Goal: Information Seeking & Learning: Understand process/instructions

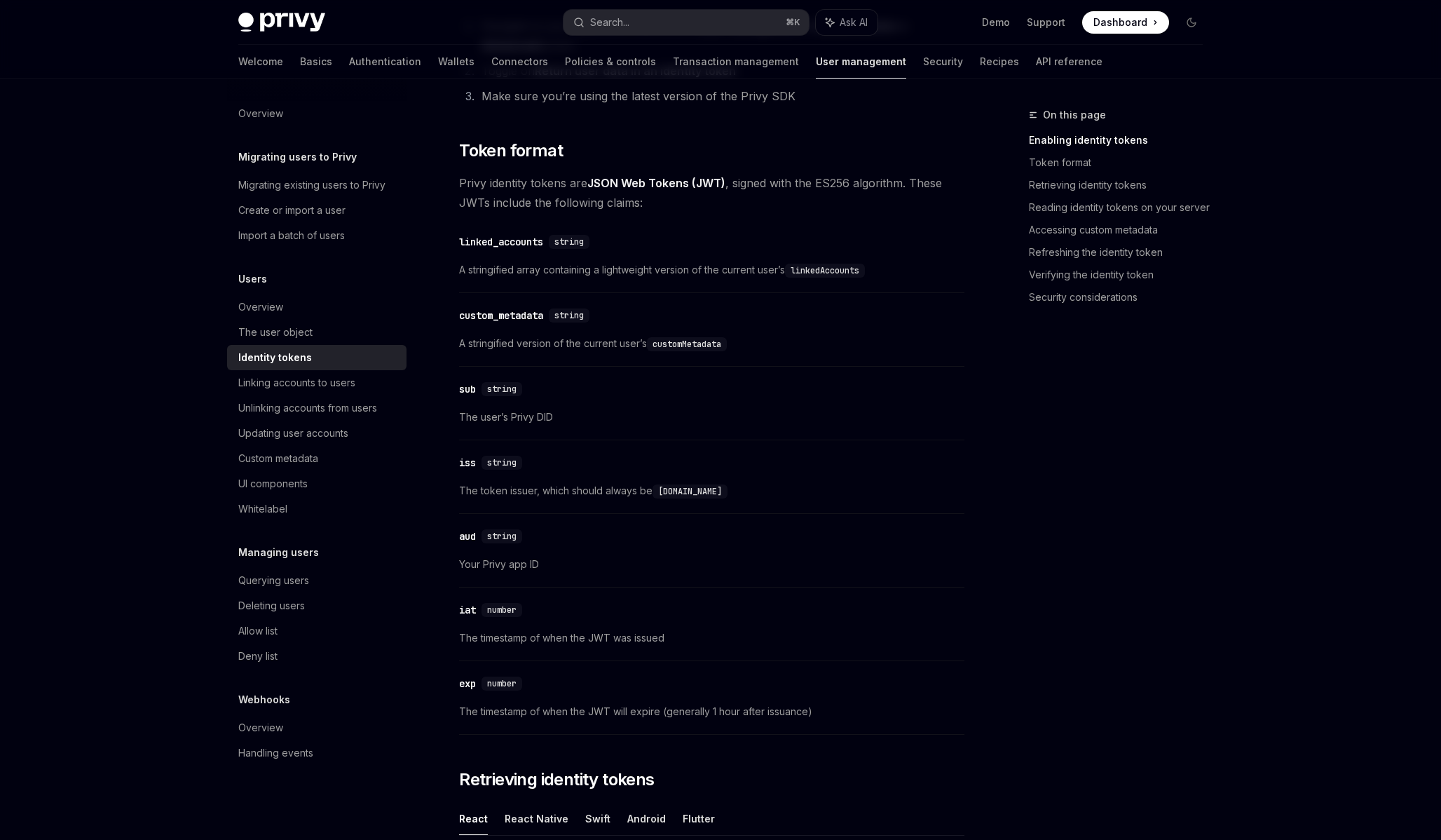
scroll to position [509, 0]
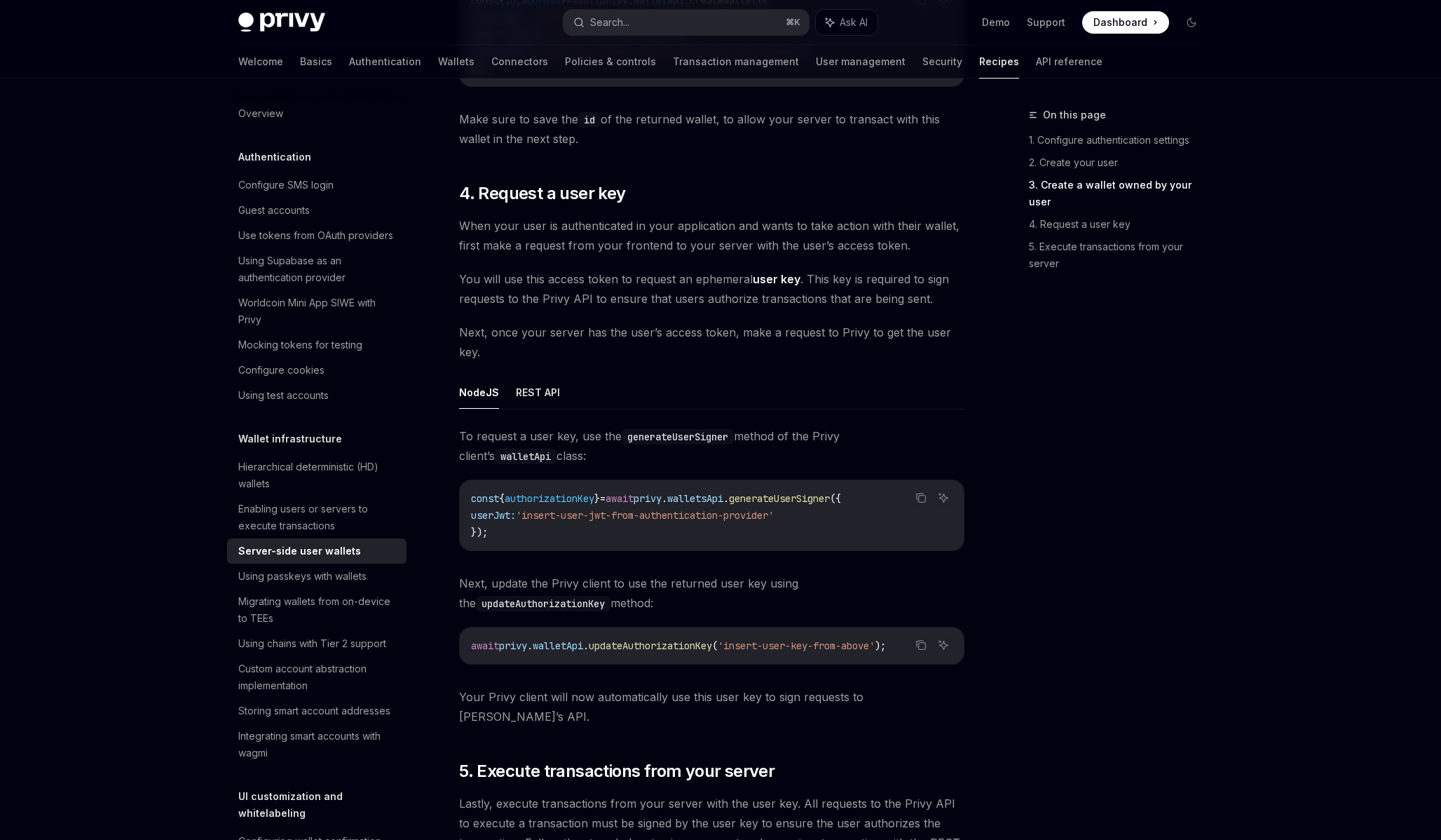
scroll to position [2007, 0]
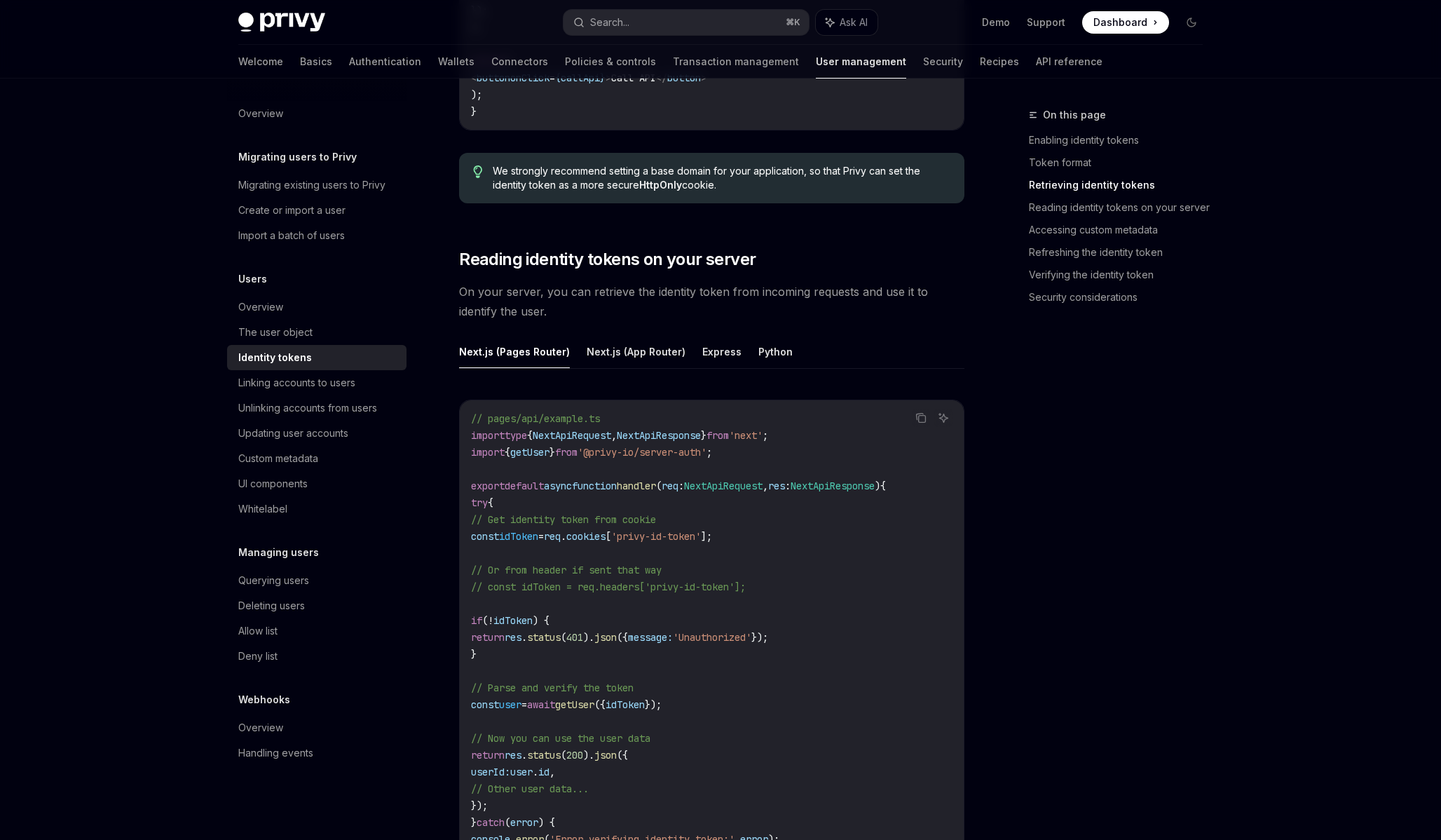
scroll to position [1669, 0]
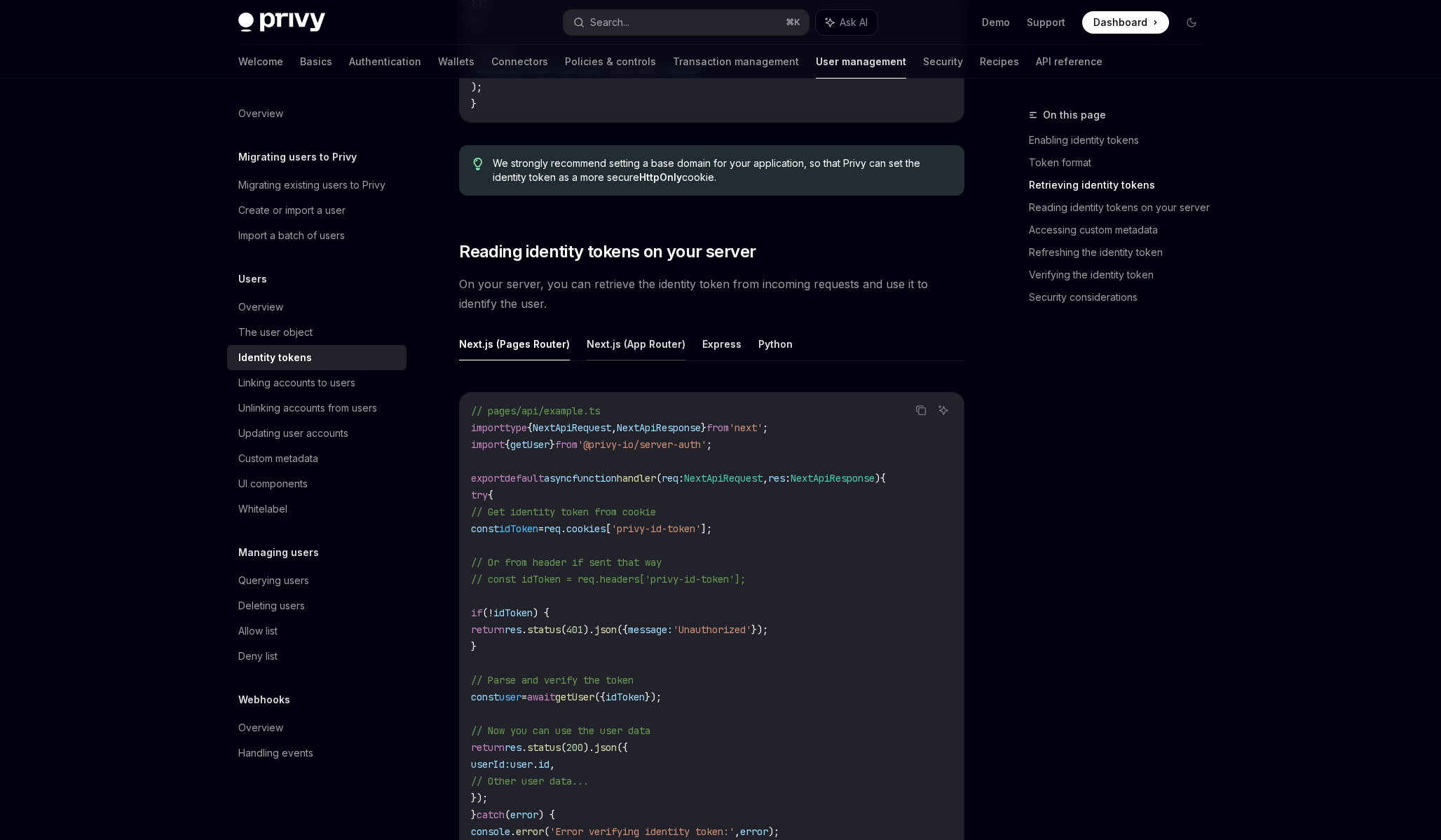
click at [634, 355] on button "Next.js (App Router)" at bounding box center [635, 343] width 99 height 33
type textarea "*"
